Goal: Task Accomplishment & Management: Use online tool/utility

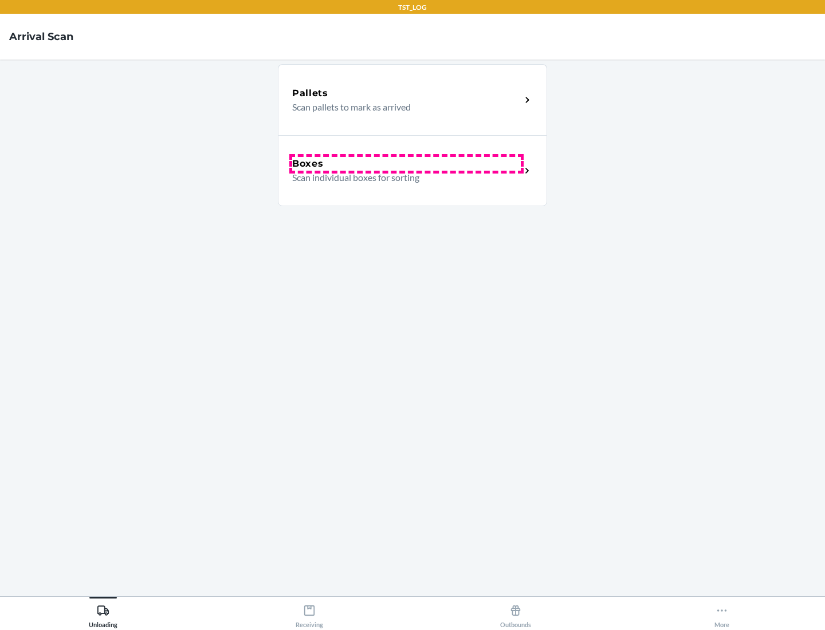
click at [406, 164] on div "Boxes" at bounding box center [406, 164] width 229 height 14
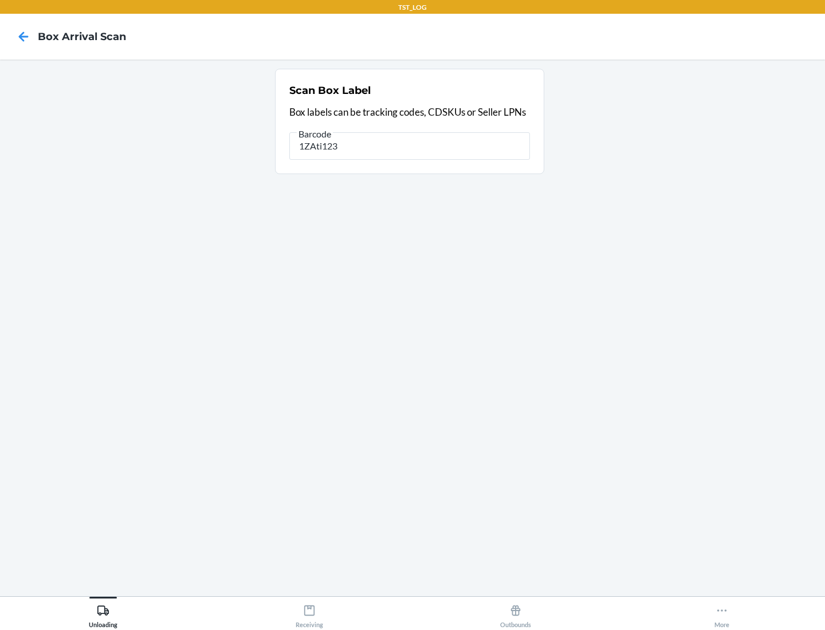
type input "1ZAti123"
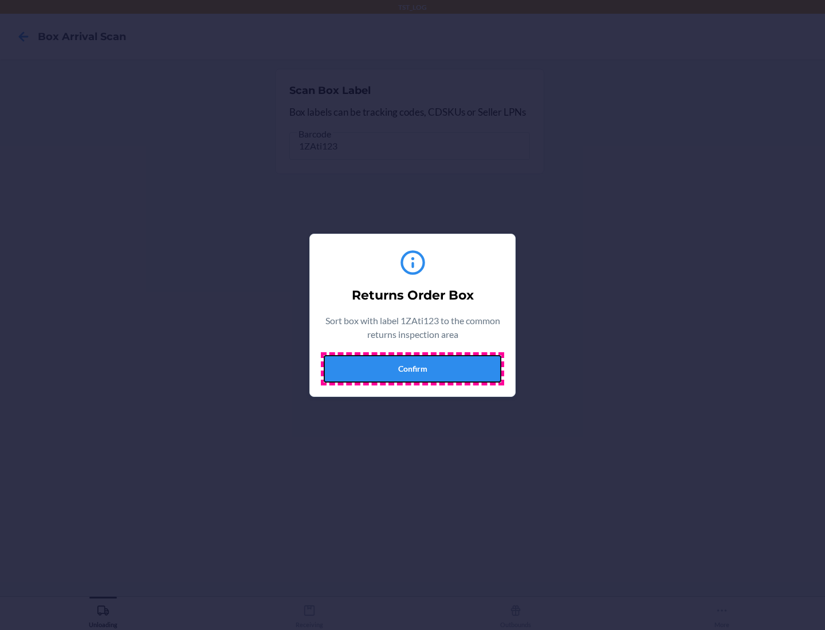
click at [412, 368] on button "Confirm" at bounding box center [413, 368] width 178 height 27
